Goal: Transaction & Acquisition: Obtain resource

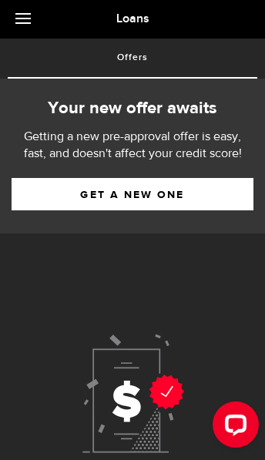
click at [156, 189] on link "Get a new one" at bounding box center [133, 194] width 242 height 32
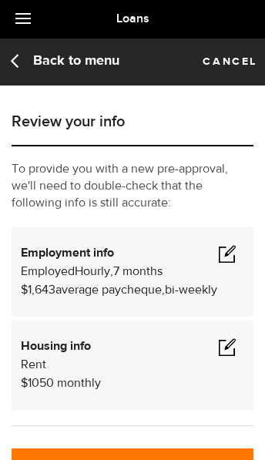
click at [229, 259] on span at bounding box center [227, 253] width 18 height 18
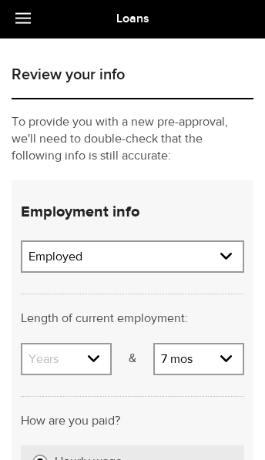
scroll to position [50, 0]
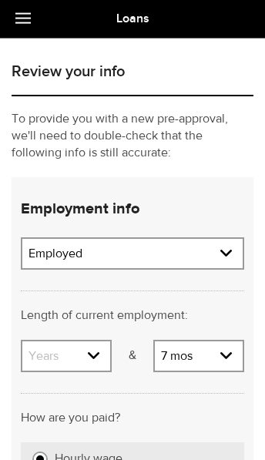
click at [94, 352] on select "Years 0 yrs 1 yr 2 yrs 3 yrs 4 yrs 5 yrs 6 yrs 7 yrs 8 yrs 9 yrs 10+ yrs" at bounding box center [66, 357] width 88 height 32
select select "2"
click at [227, 356] on select "Months 0 mos 1 mo 2 mos 3 mos 4 mos 5 mos 6 mos 7 mos 8 mos 9 mos 10 mos 11 mos" at bounding box center [199, 357] width 88 height 32
select select "1"
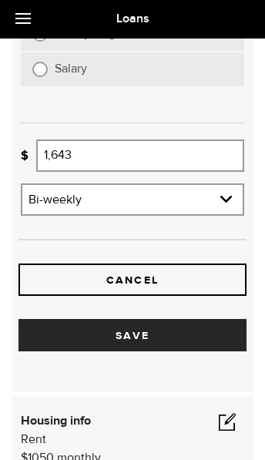
scroll to position [475, 0]
click at [136, 337] on button "Save" at bounding box center [132, 335] width 228 height 32
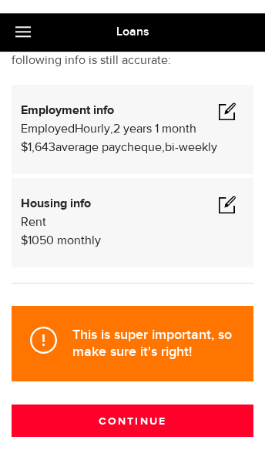
scroll to position [166, 0]
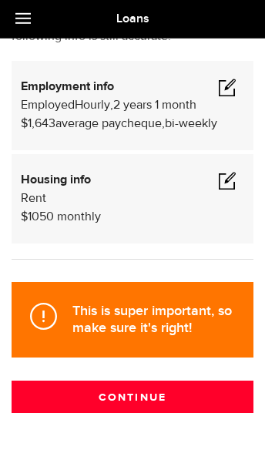
click at [137, 399] on button "Continue" at bounding box center [133, 396] width 242 height 32
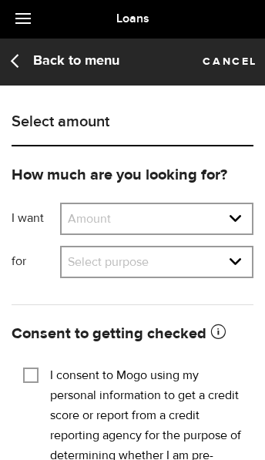
click at [205, 219] on select "Amount $500 $1000 $2000 $3000 $4000 $5000 $6000 $7000 $8000 $9000 $10000 $11000…" at bounding box center [157, 220] width 190 height 32
select select "500"
click at [231, 263] on select "Select purpose Credit Card Refinancing/Pay Off Credit Cards Debt Consolidation …" at bounding box center [157, 263] width 190 height 32
select select "Household Expenses"
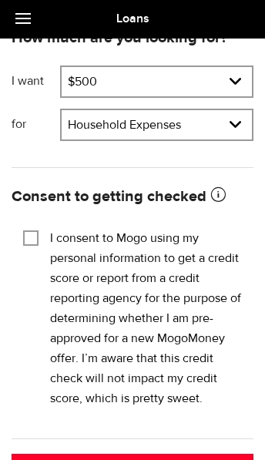
scroll to position [173, 0]
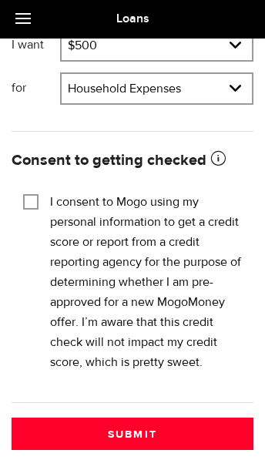
click at [32, 193] on input "I consent to Mogo using my personal information to get a credit score or report…" at bounding box center [30, 199] width 15 height 15
checkbox input "true"
click at [137, 436] on button "Submit" at bounding box center [133, 433] width 242 height 32
